Goal: Transaction & Acquisition: Purchase product/service

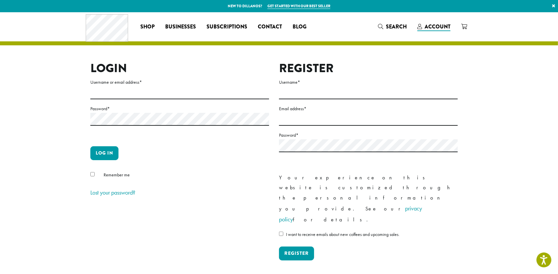
click at [138, 108] on label "Password *" at bounding box center [179, 109] width 179 height 8
click at [158, 90] on input "Username or email address *" at bounding box center [179, 92] width 179 height 13
type input "**********"
click at [101, 151] on button "Log in" at bounding box center [104, 153] width 28 height 14
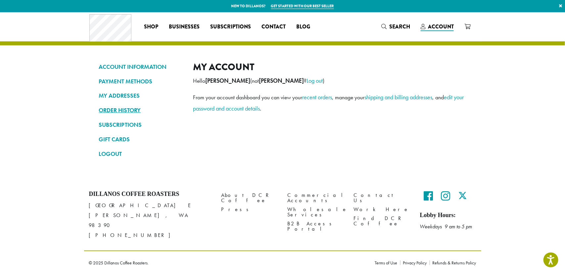
click at [124, 111] on link "ORDER HISTORY" at bounding box center [141, 110] width 84 height 11
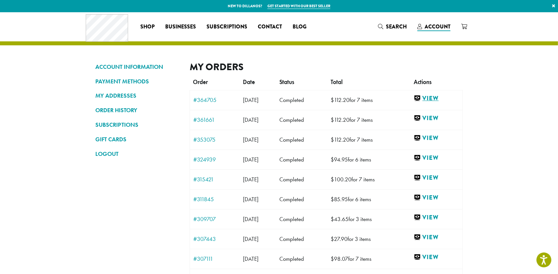
click at [436, 100] on link "View" at bounding box center [436, 98] width 45 height 8
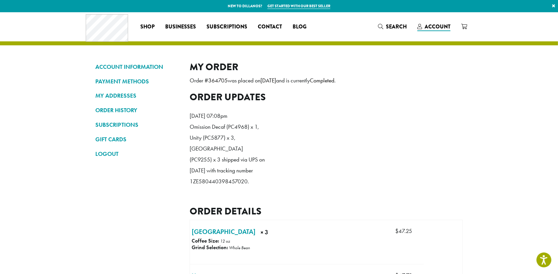
scroll to position [240, 0]
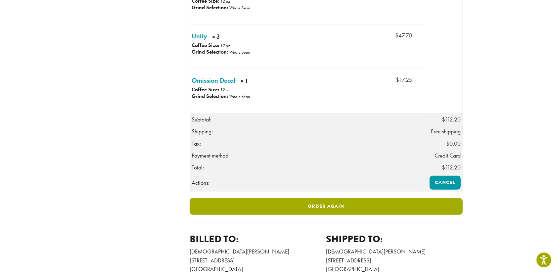
click at [346, 214] on link "Order again" at bounding box center [326, 206] width 273 height 17
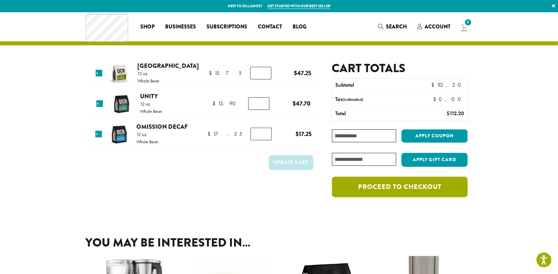
click at [396, 181] on link "Proceed to checkout" at bounding box center [400, 187] width 136 height 21
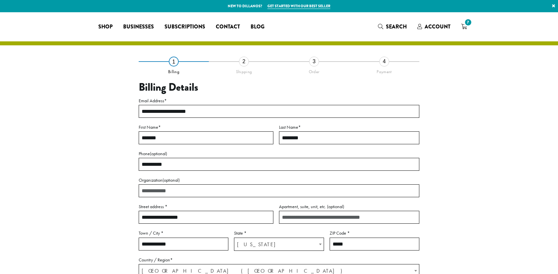
select select "**"
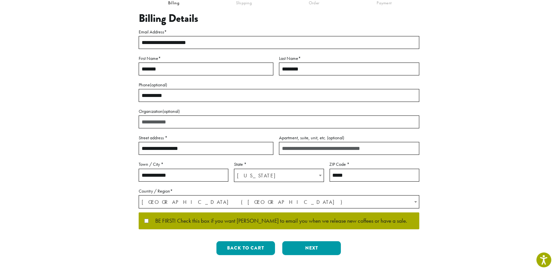
scroll to position [96, 0]
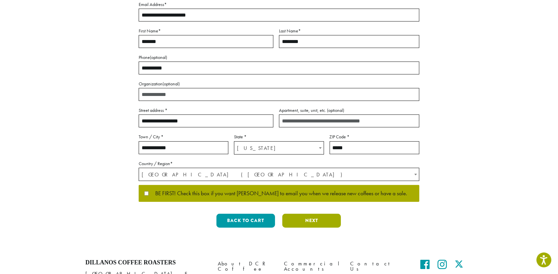
click at [320, 219] on button "Next" at bounding box center [311, 221] width 59 height 14
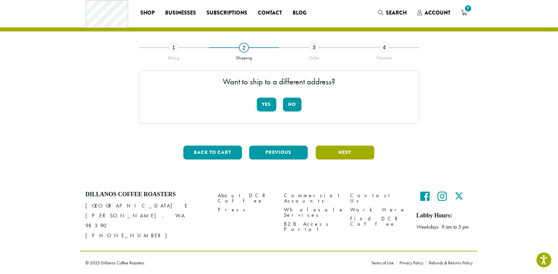
scroll to position [5, 0]
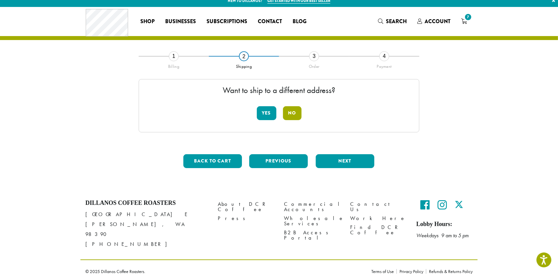
click at [290, 111] on button "No" at bounding box center [292, 113] width 19 height 14
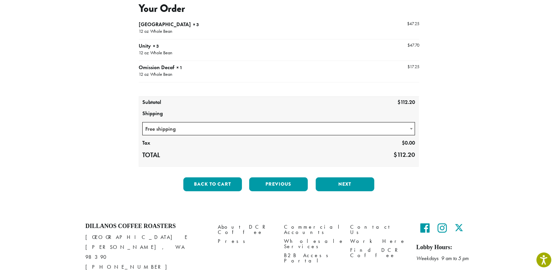
scroll to position [83, 0]
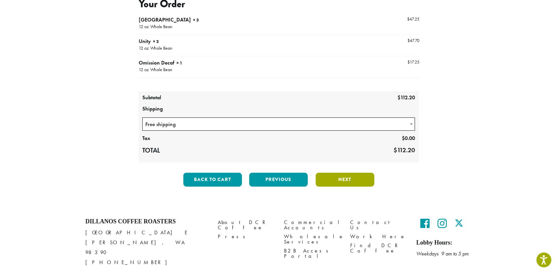
click at [345, 176] on button "Next" at bounding box center [345, 180] width 59 height 14
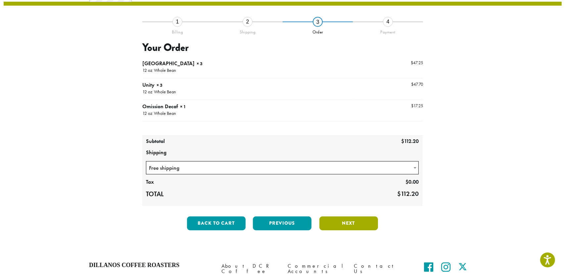
scroll to position [37, 0]
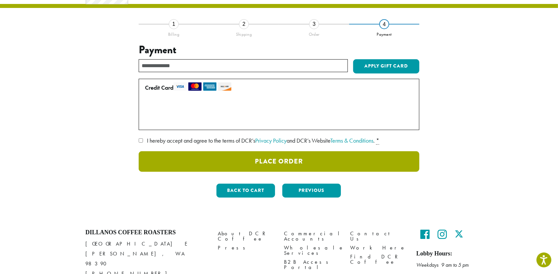
click at [281, 161] on button "Place Order" at bounding box center [279, 161] width 281 height 21
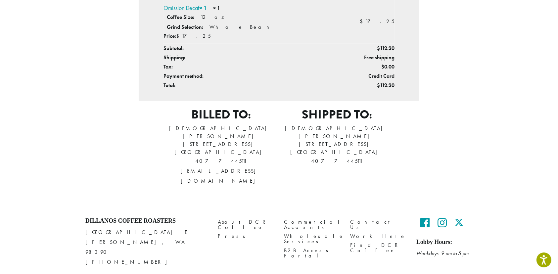
scroll to position [48, 0]
